Goal: Transaction & Acquisition: Purchase product/service

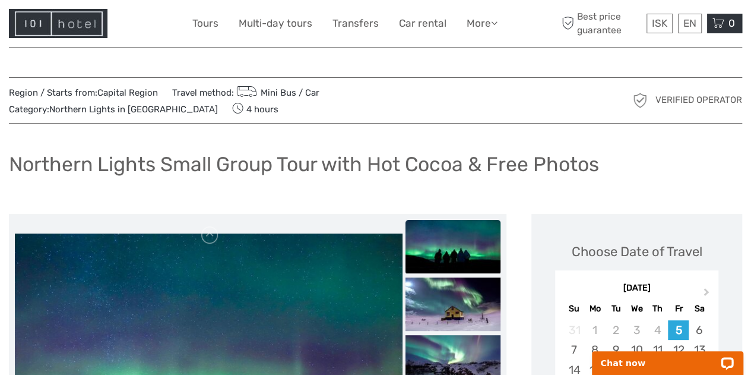
click at [718, 21] on icon at bounding box center [718, 23] width 12 height 15
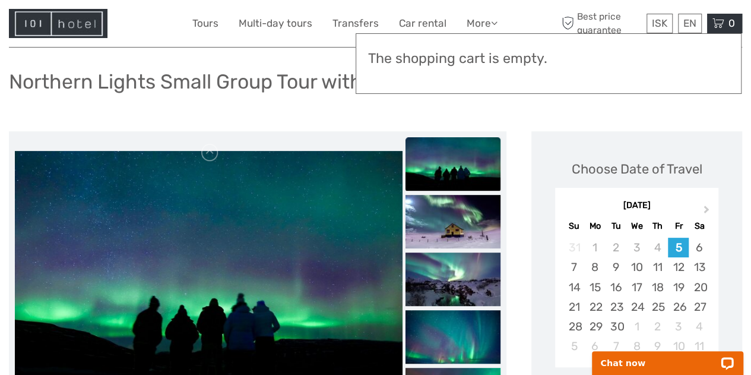
scroll to position [128, 0]
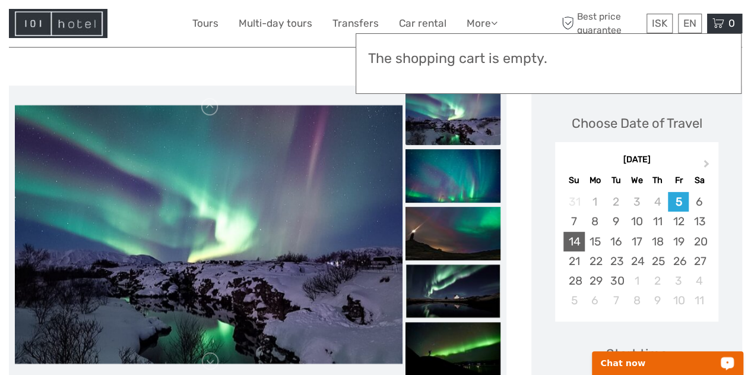
click at [578, 242] on div "14" at bounding box center [573, 242] width 21 height 20
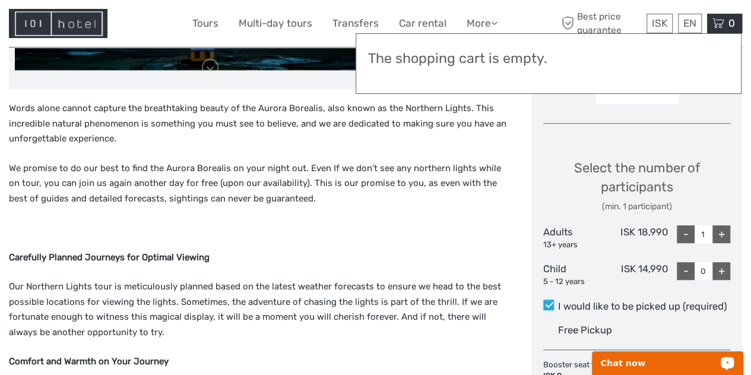
scroll to position [401, 0]
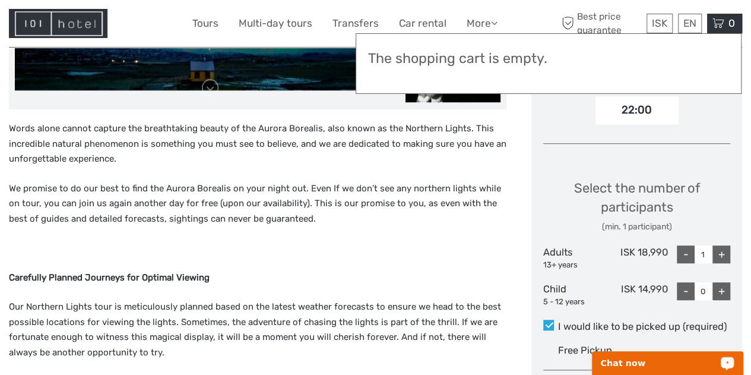
click at [725, 255] on div "+" at bounding box center [721, 254] width 18 height 18
type input "2"
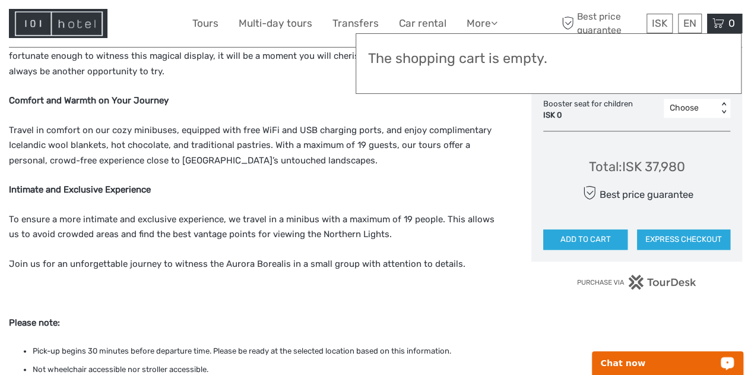
scroll to position [686, 0]
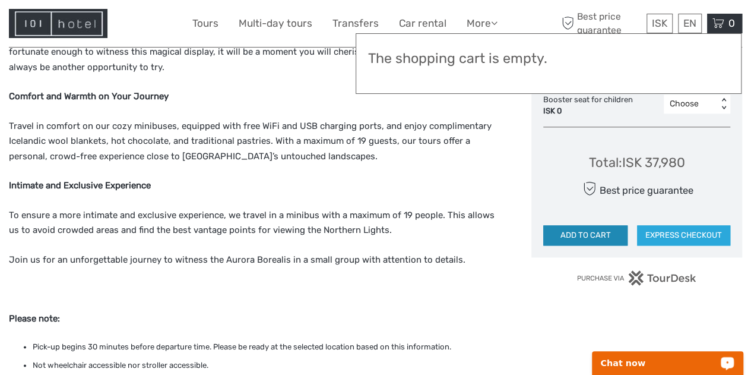
click at [592, 233] on button "ADD TO CART" at bounding box center [585, 235] width 84 height 20
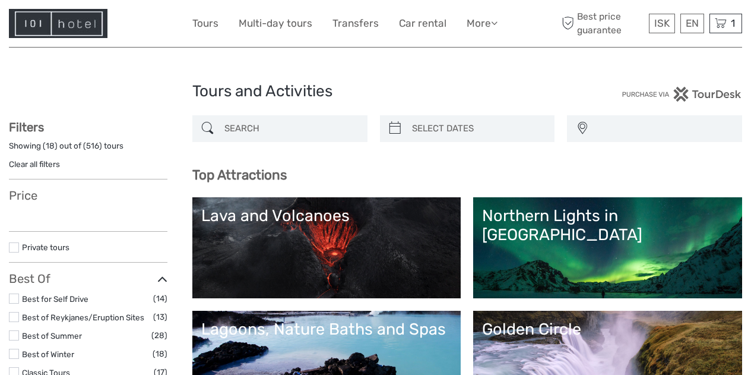
select select
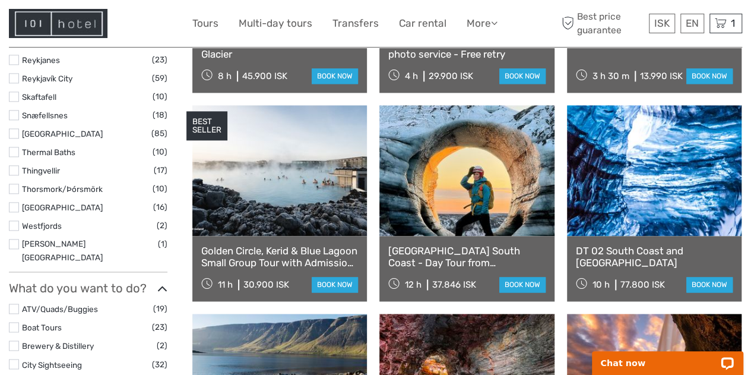
scroll to position [767, 0]
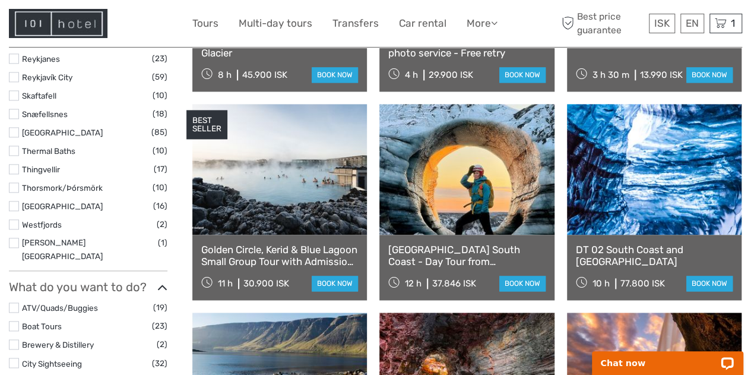
click at [294, 195] on link at bounding box center [279, 169] width 175 height 131
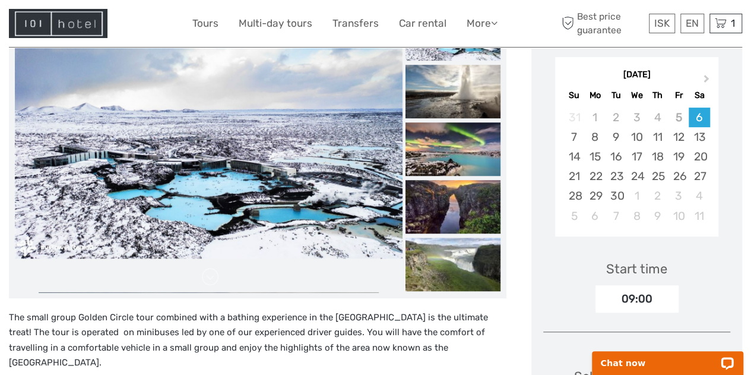
scroll to position [188, 0]
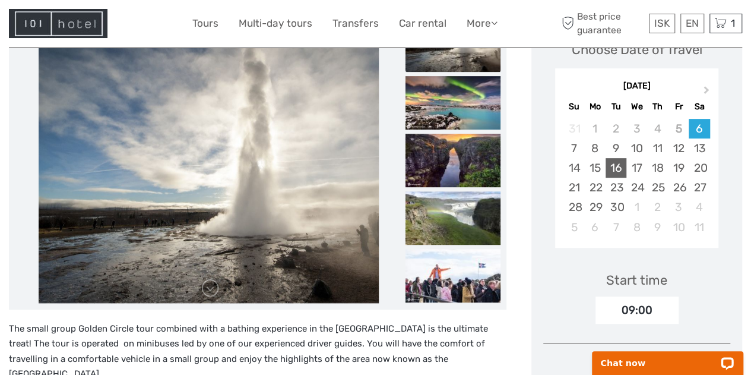
click at [617, 164] on div "16" at bounding box center [616, 168] width 21 height 20
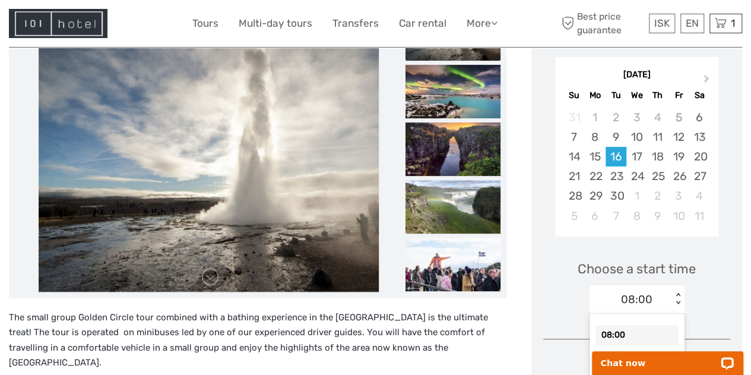
click at [677, 313] on div "option 08:00 selected, 1 of 2. 2 results available. Use Up and Down to choose o…" at bounding box center [636, 299] width 95 height 28
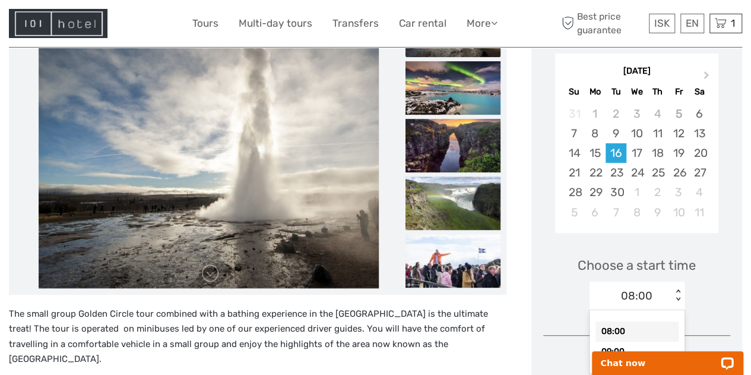
scroll to position [204, 0]
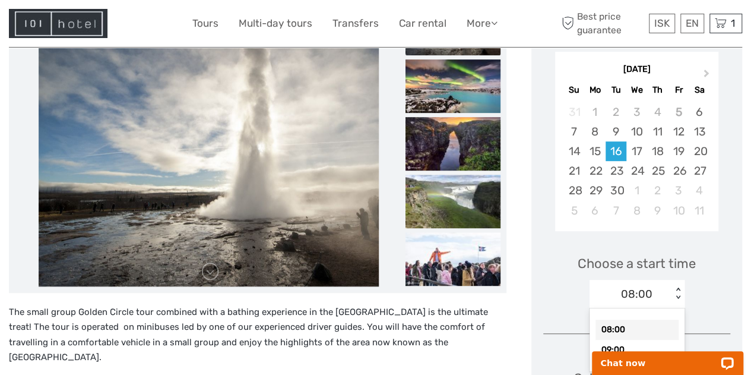
click at [620, 344] on div "Chat now" at bounding box center [667, 358] width 167 height 31
click at [672, 297] on div "08:00 < >" at bounding box center [636, 294] width 95 height 28
click at [615, 345] on div "Chat now" at bounding box center [667, 358] width 167 height 31
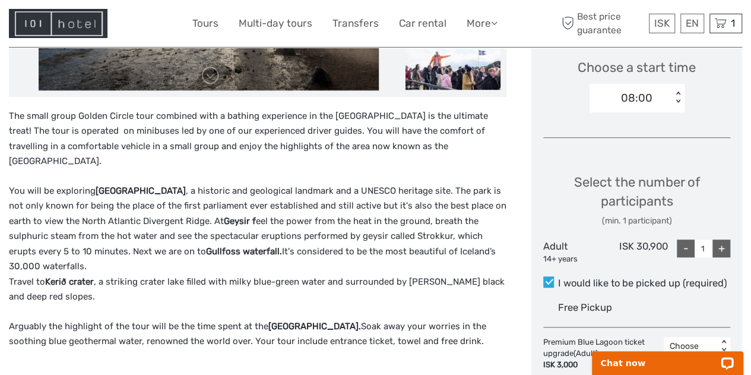
scroll to position [400, 0]
click at [677, 104] on div "08:00 < >" at bounding box center [636, 98] width 95 height 28
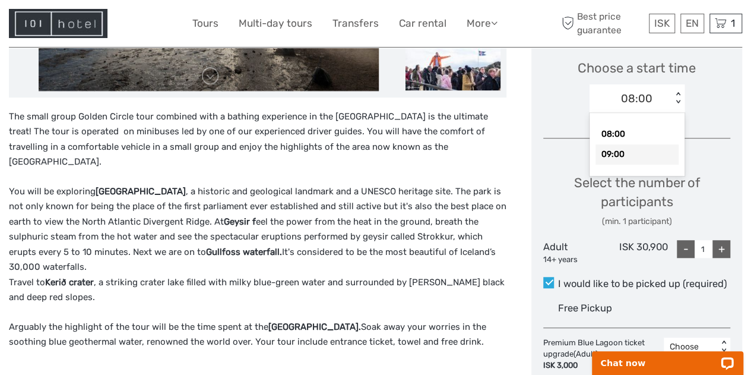
click at [618, 153] on div "09:00" at bounding box center [636, 154] width 83 height 20
click at [721, 248] on div "+" at bounding box center [721, 249] width 18 height 18
type input "2"
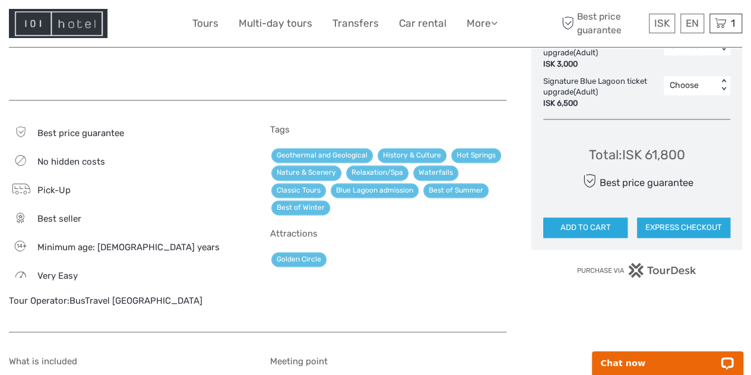
scroll to position [703, 0]
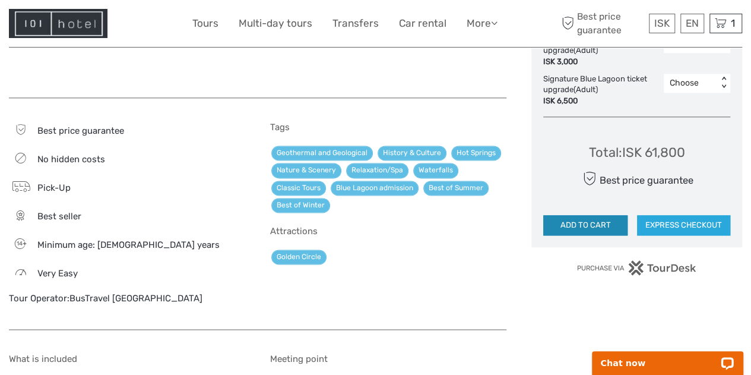
click at [582, 219] on button "ADD TO CART" at bounding box center [585, 225] width 84 height 20
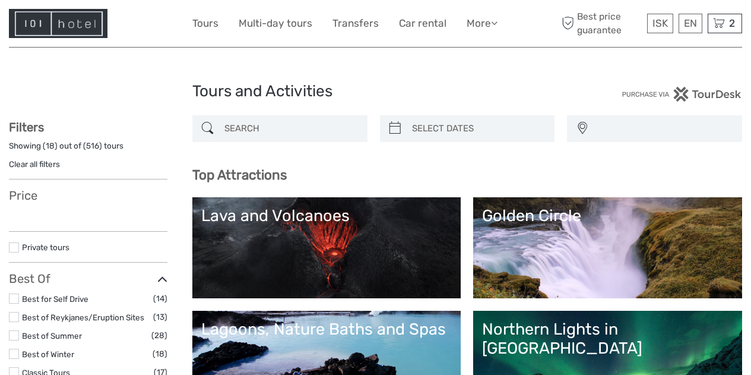
select select
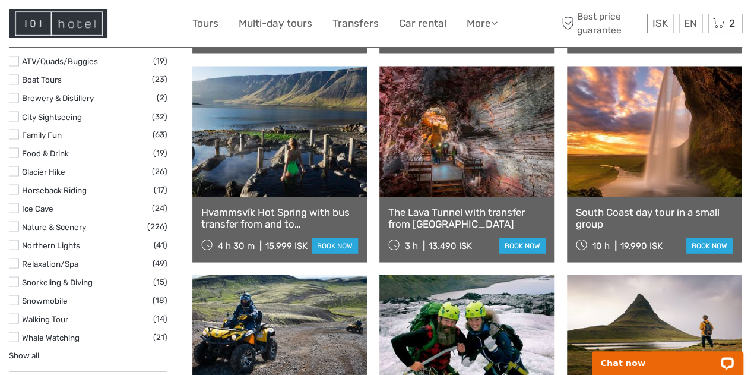
scroll to position [1041, 0]
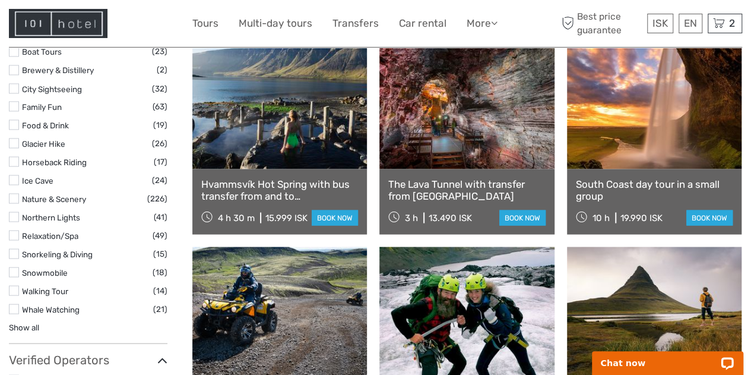
click at [17, 303] on label at bounding box center [14, 308] width 10 height 10
click at [0, 0] on input "checkbox" at bounding box center [0, 0] width 0 height 0
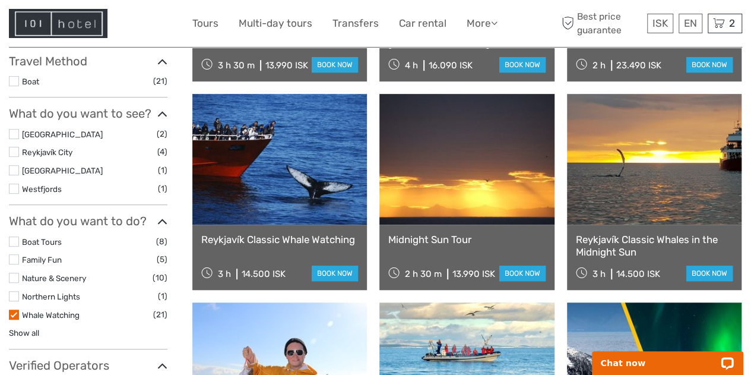
scroll to position [308, 0]
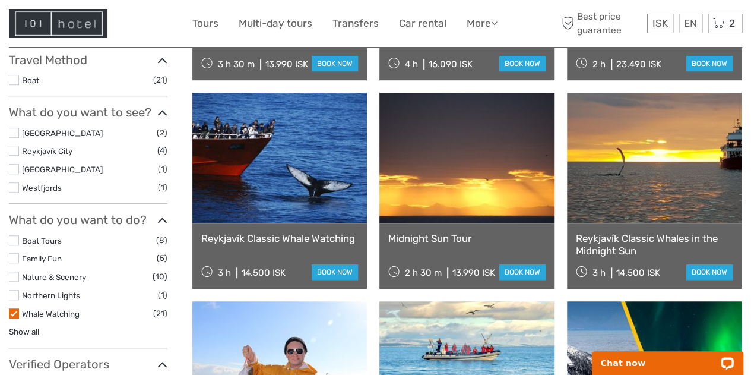
click at [260, 175] on link at bounding box center [279, 158] width 175 height 131
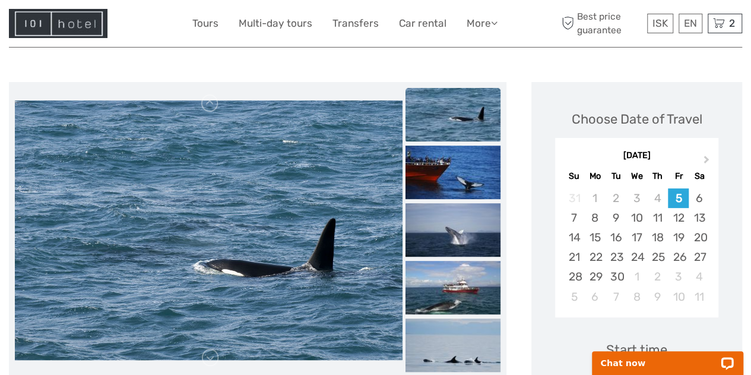
scroll to position [206, 0]
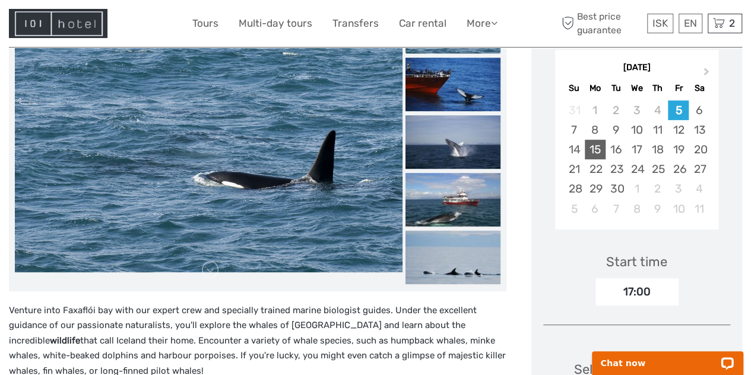
click at [604, 145] on div "15" at bounding box center [595, 150] width 21 height 20
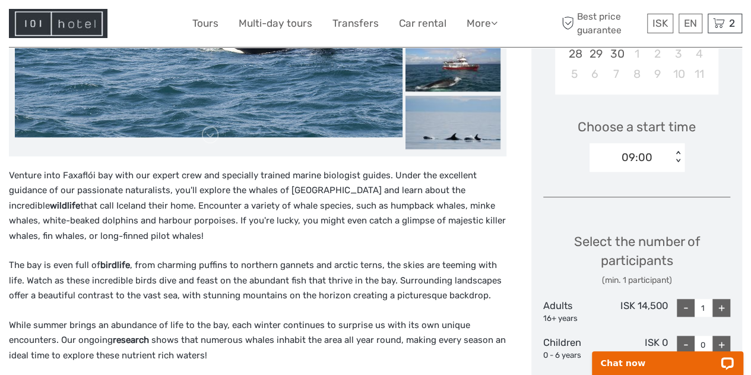
scroll to position [341, 0]
click at [682, 159] on div "< >" at bounding box center [678, 156] width 10 height 12
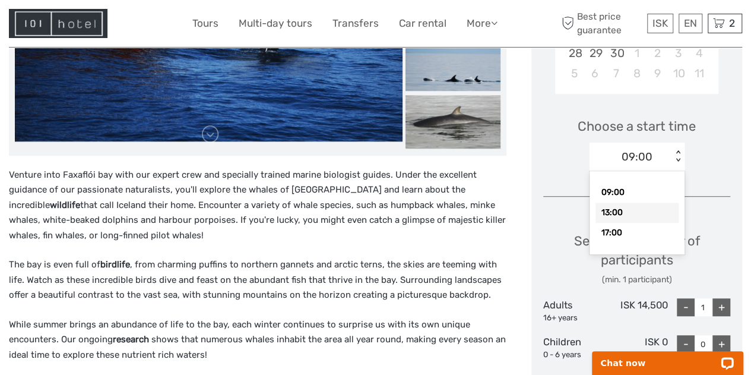
click at [634, 207] on div "13:00" at bounding box center [636, 212] width 83 height 20
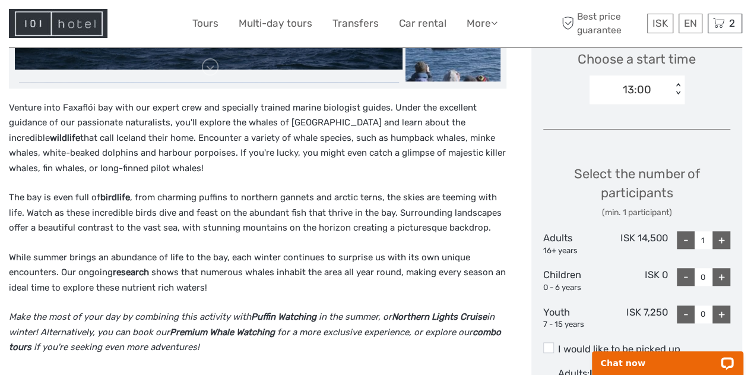
scroll to position [416, 0]
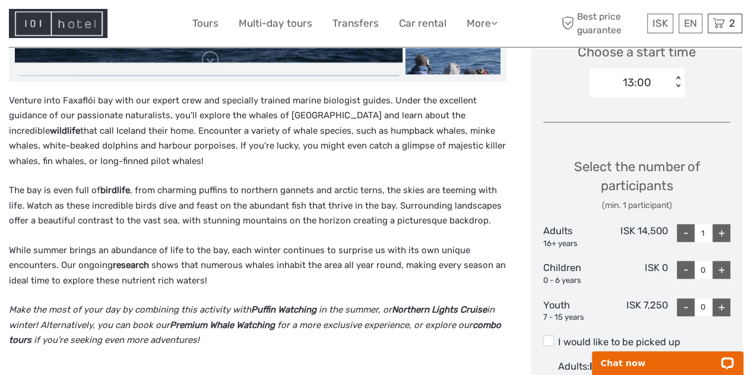
click at [720, 230] on div "+" at bounding box center [721, 233] width 18 height 18
type input "2"
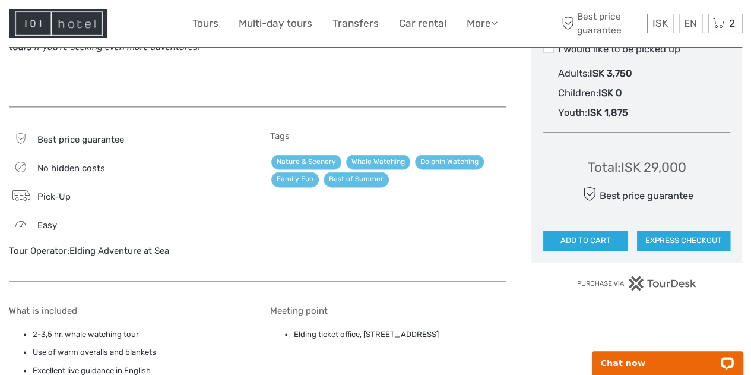
scroll to position [709, 0]
click at [570, 239] on button "ADD TO CART" at bounding box center [585, 240] width 84 height 20
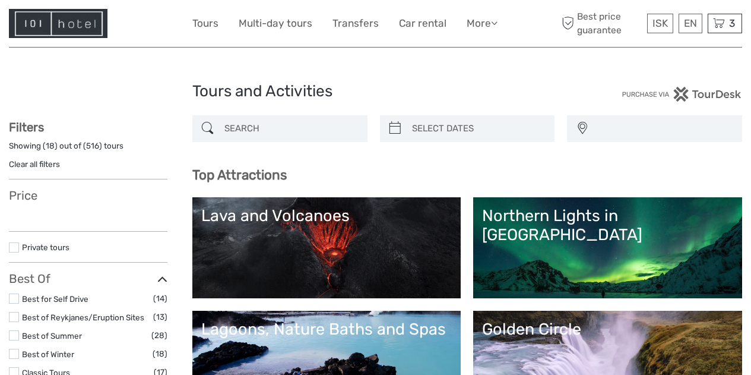
select select
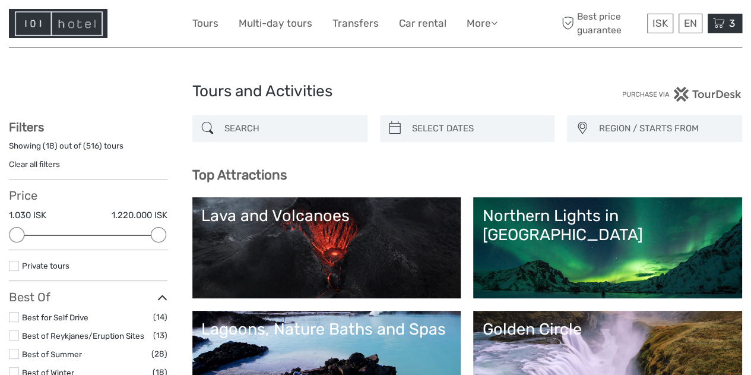
click at [728, 22] on span "3" at bounding box center [731, 23] width 9 height 12
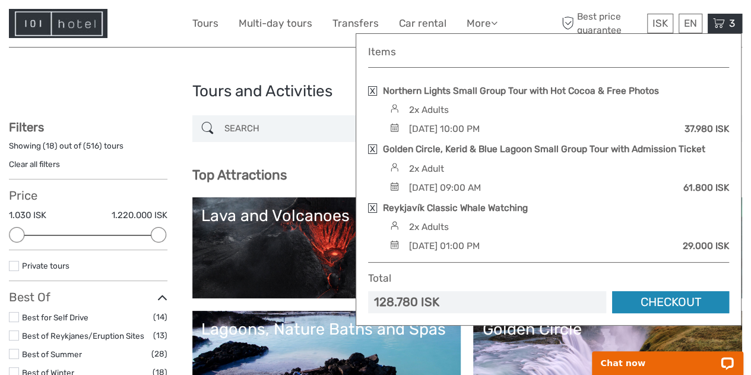
click at [674, 300] on link "Checkout" at bounding box center [670, 302] width 117 height 22
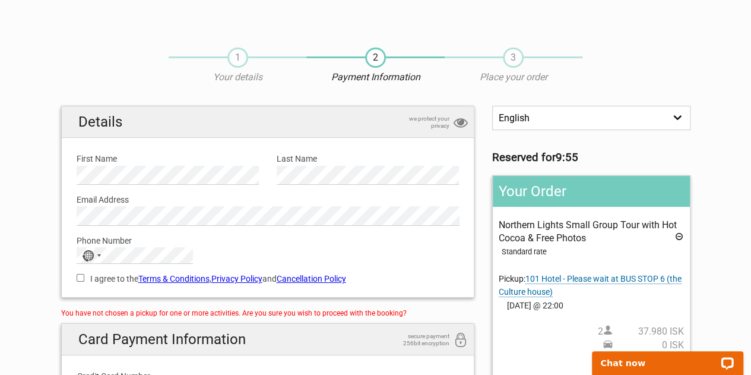
click at [78, 275] on input "I agree to the Terms & Conditions , Privacy Policy and Cancellation Policy" at bounding box center [81, 278] width 8 height 8
checkbox input "true"
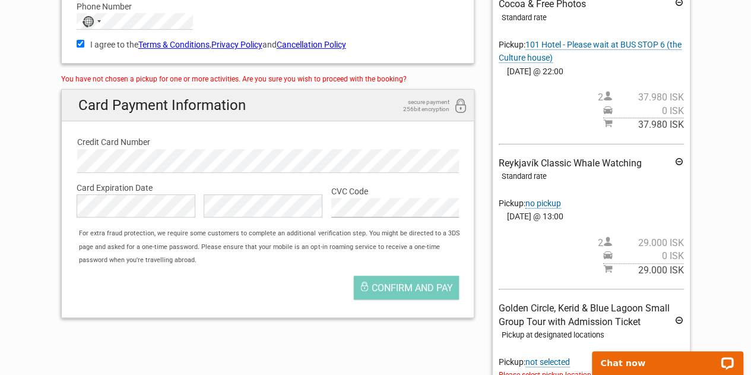
scroll to position [235, 0]
click at [389, 286] on span "Confirm and pay" at bounding box center [412, 286] width 81 height 11
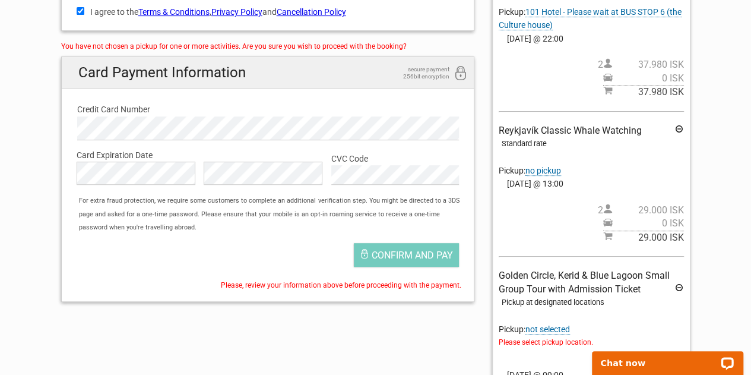
scroll to position [293, 0]
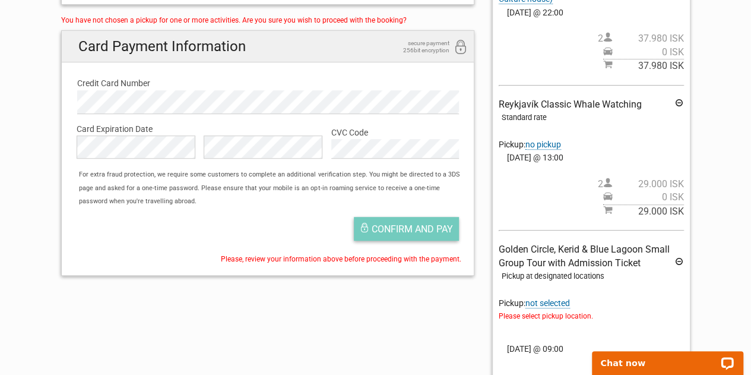
click at [399, 229] on span "Confirm and pay" at bounding box center [412, 228] width 81 height 11
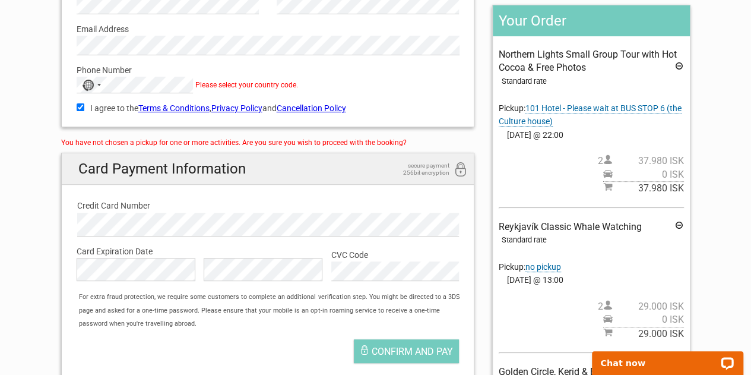
scroll to position [170, 0]
click at [389, 141] on div "You have not chosen a pickup for one or more activities. Are you sure you wish …" at bounding box center [268, 143] width 414 height 13
click at [350, 142] on div "You have not chosen a pickup for one or more activities. Are you sure you wish …" at bounding box center [268, 143] width 414 height 13
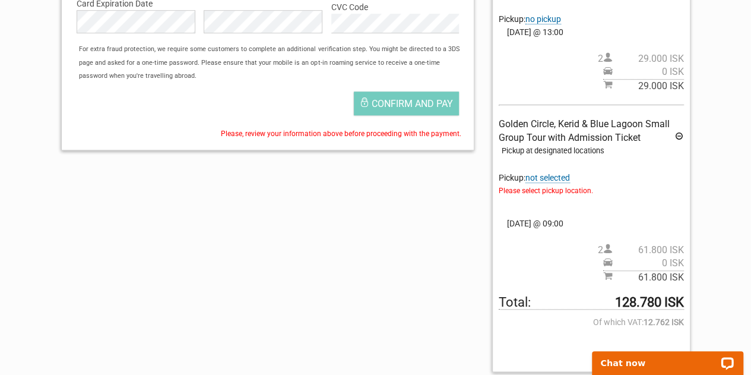
scroll to position [420, 0]
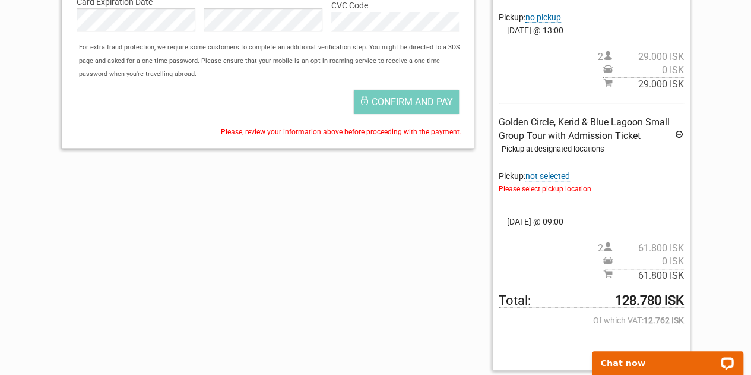
click at [565, 173] on span "not selected" at bounding box center [547, 176] width 45 height 10
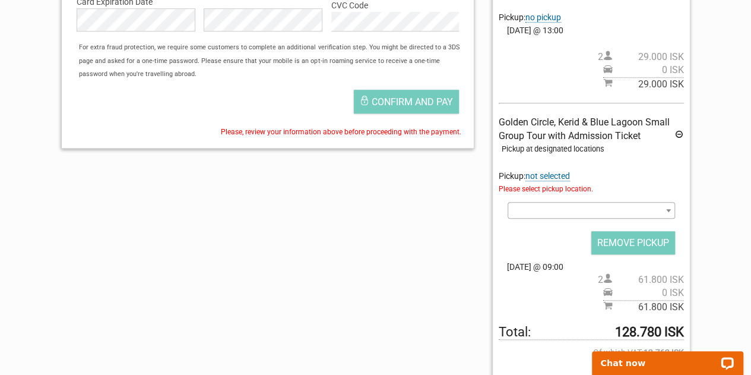
click at [667, 207] on span at bounding box center [669, 209] width 12 height 15
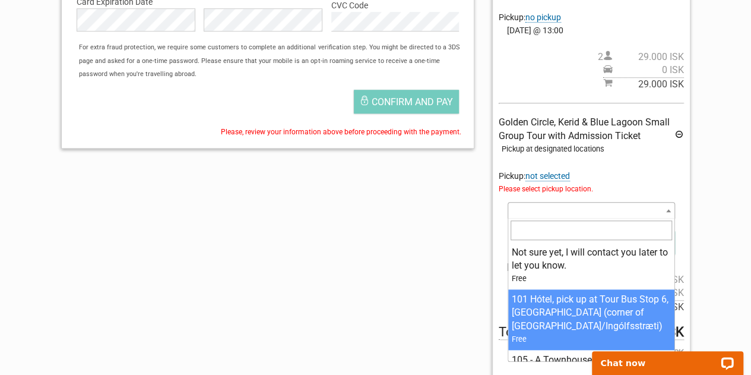
select select "102261"
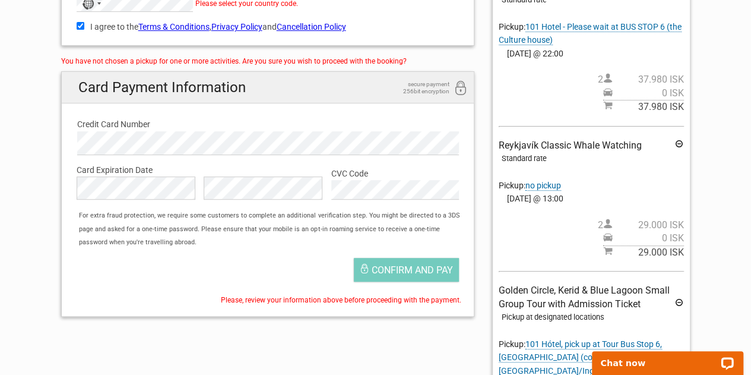
scroll to position [245, 0]
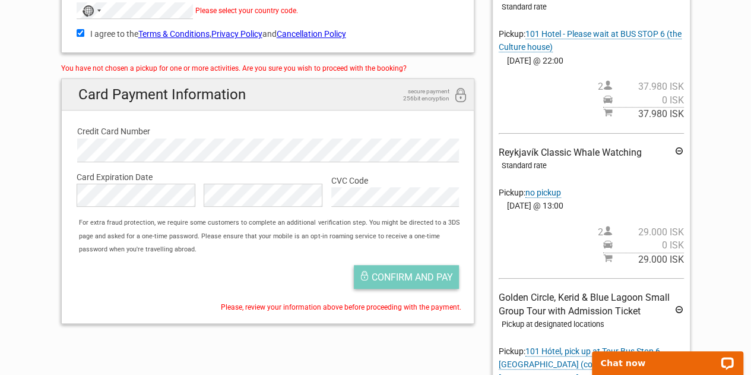
click at [394, 276] on span "Confirm and pay" at bounding box center [412, 276] width 81 height 11
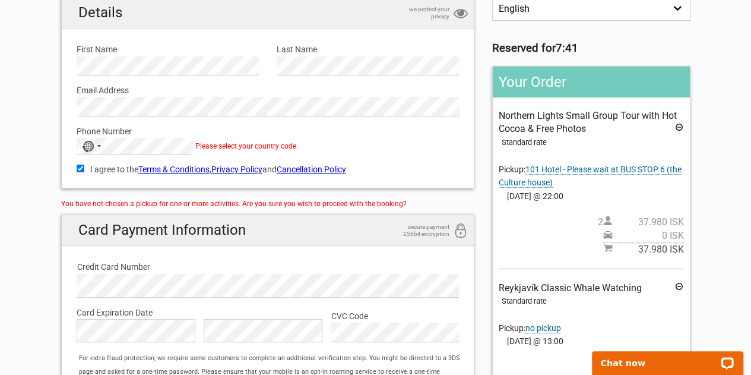
scroll to position [144, 0]
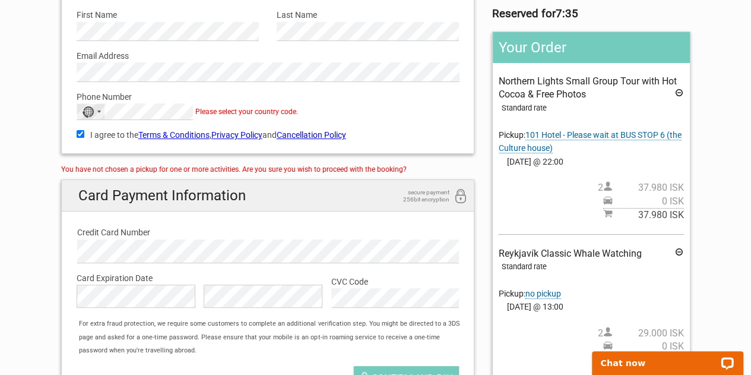
click at [96, 107] on div "No country selected" at bounding box center [90, 111] width 27 height 15
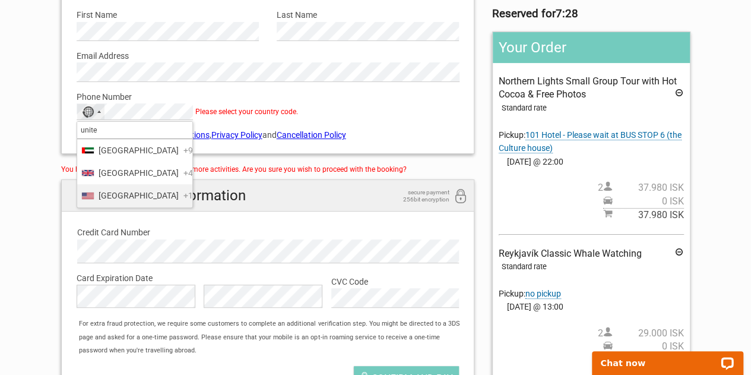
type input "unite"
click at [116, 202] on span "United States" at bounding box center [139, 195] width 80 height 13
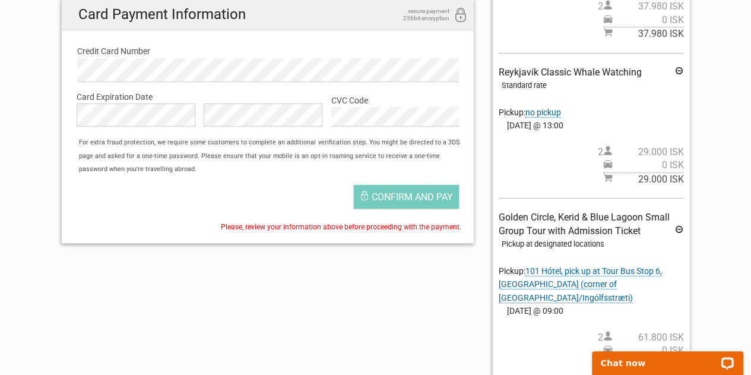
scroll to position [275, 0]
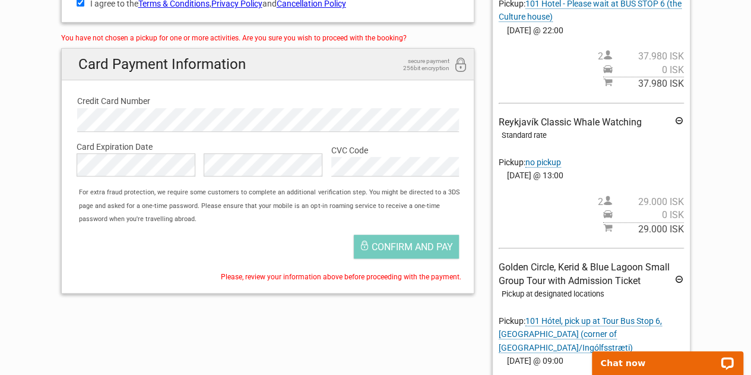
click at [553, 159] on span "no pickup" at bounding box center [543, 162] width 36 height 10
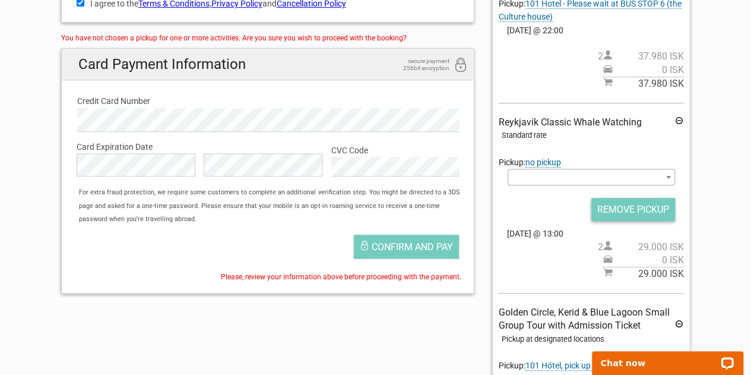
click at [622, 204] on input "REMOVE PICKUP" at bounding box center [633, 209] width 84 height 23
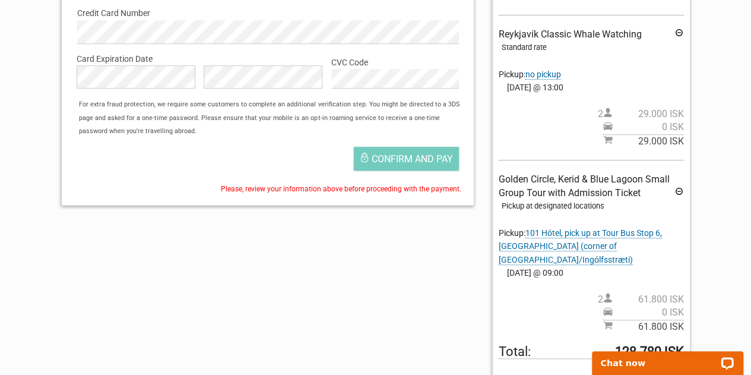
scroll to position [383, 0]
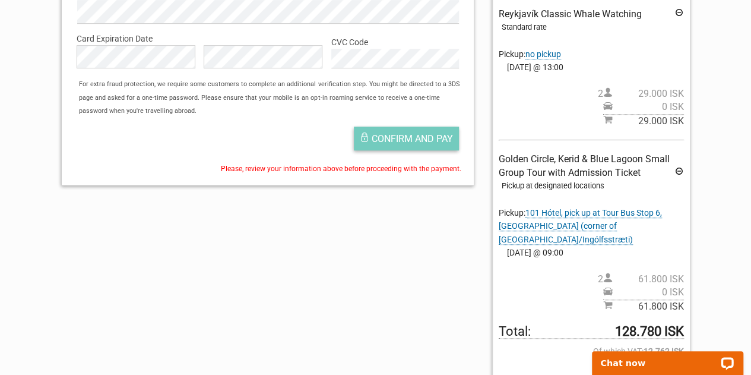
click at [404, 138] on span "Confirm and pay" at bounding box center [412, 138] width 81 height 11
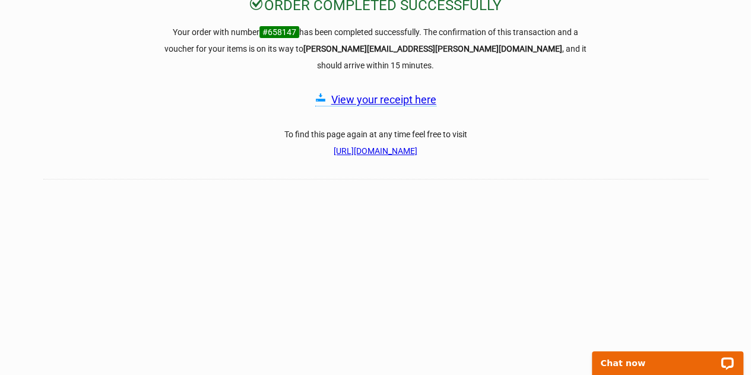
scroll to position [128, 0]
